Goal: Find specific page/section: Find specific page/section

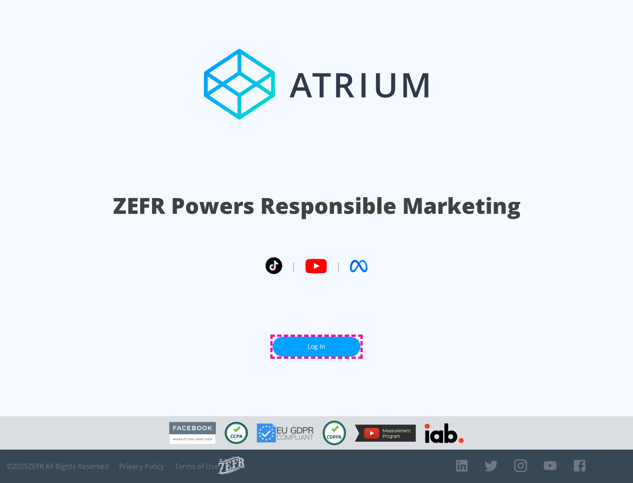
click at [316, 347] on link "Log In" at bounding box center [316, 347] width 88 height 20
